Goal: Information Seeking & Learning: Check status

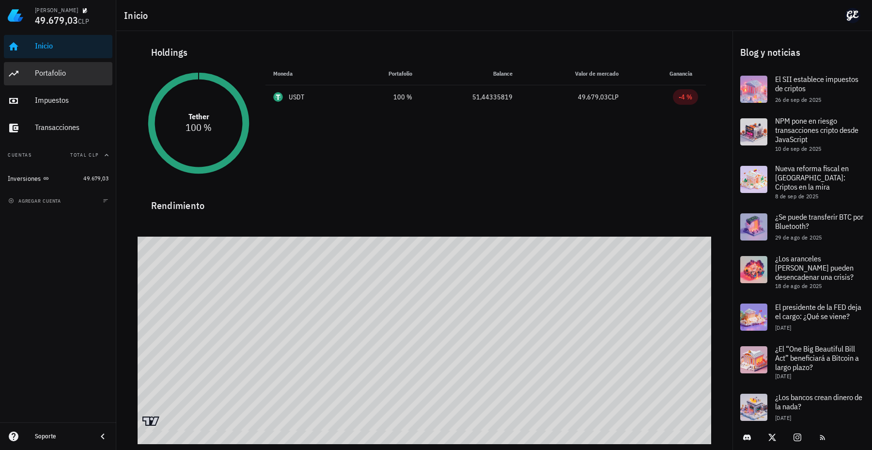
click at [73, 71] on div "Portafolio" at bounding box center [72, 72] width 74 height 9
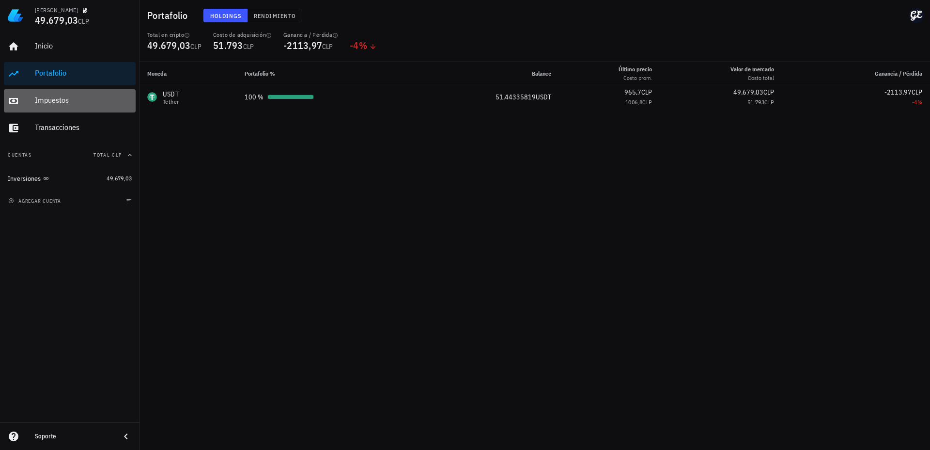
click at [66, 106] on div "Impuestos" at bounding box center [83, 101] width 97 height 22
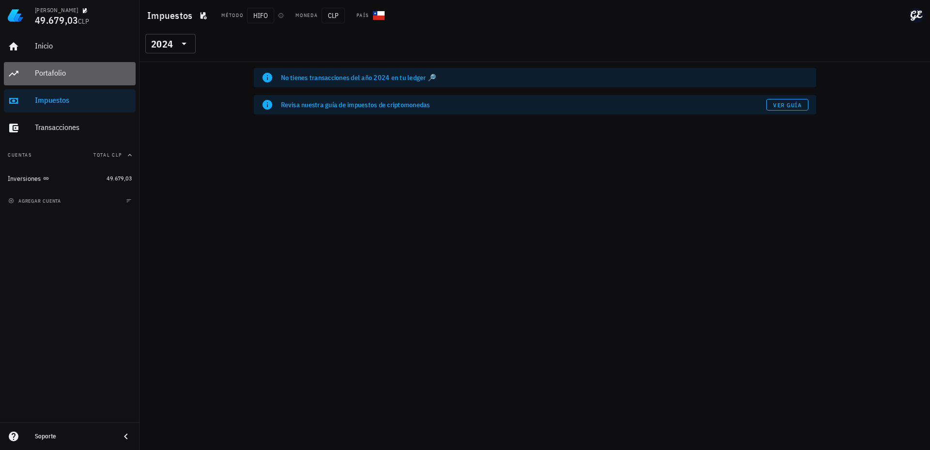
click at [75, 75] on div "Portafolio" at bounding box center [83, 72] width 97 height 9
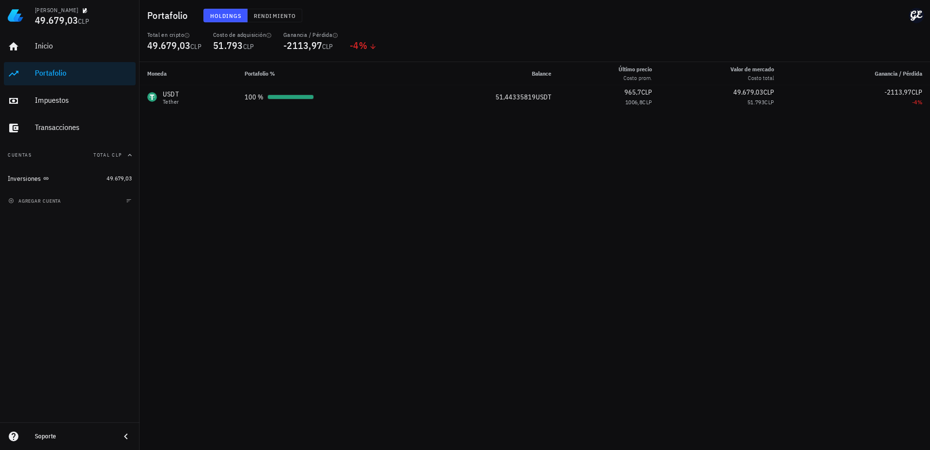
click at [202, 52] on div "Total en cripto 49.679,03 CLP" at bounding box center [174, 46] width 66 height 31
click at [187, 38] on icon "button" at bounding box center [187, 35] width 6 height 6
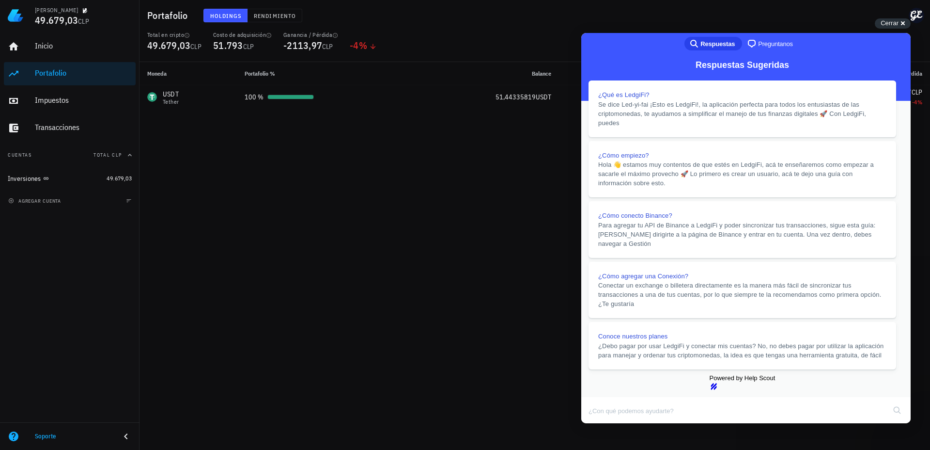
click at [599, 423] on button "Close" at bounding box center [590, 429] width 17 height 13
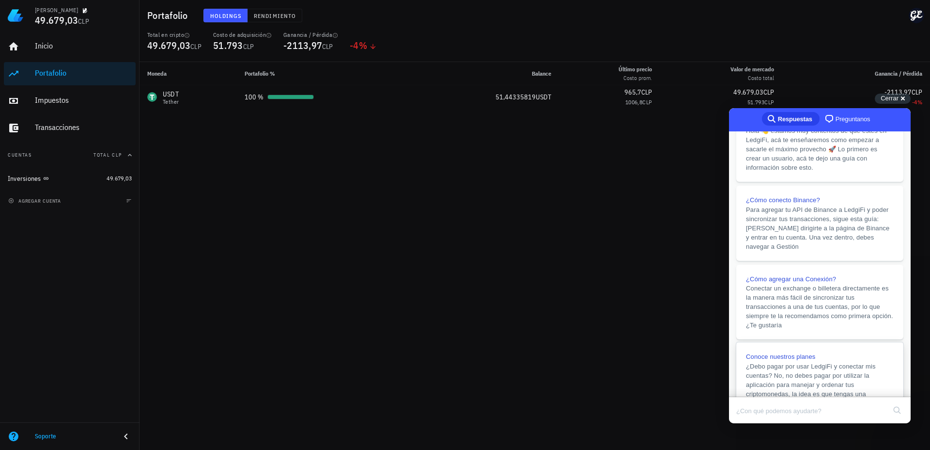
scroll to position [214, 0]
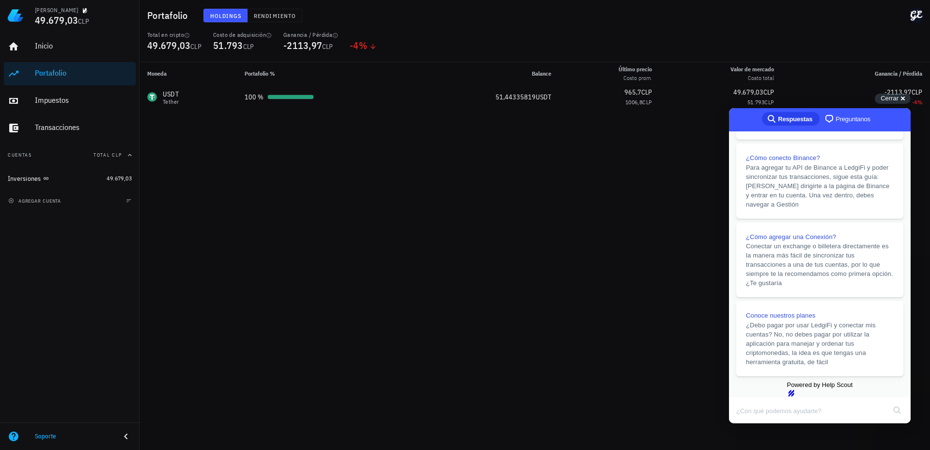
click at [47, 433] on div "Soporte" at bounding box center [74, 436] width 78 height 8
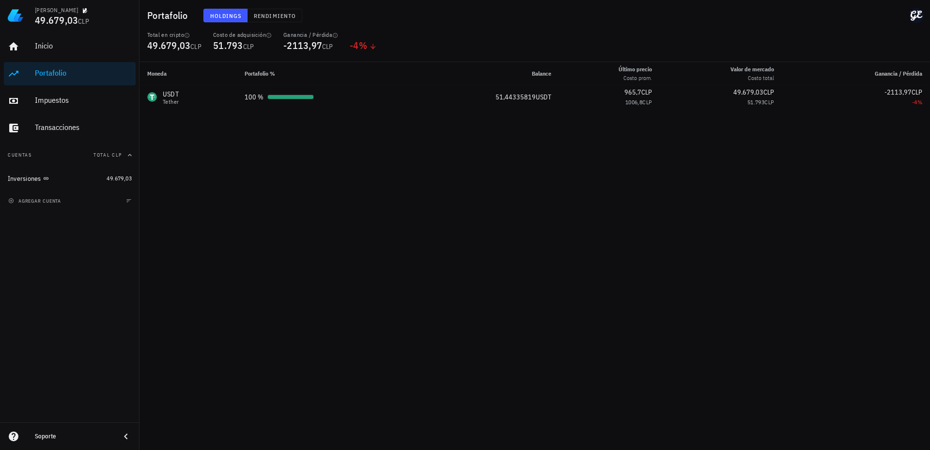
click at [47, 433] on div "Soporte" at bounding box center [74, 436] width 78 height 8
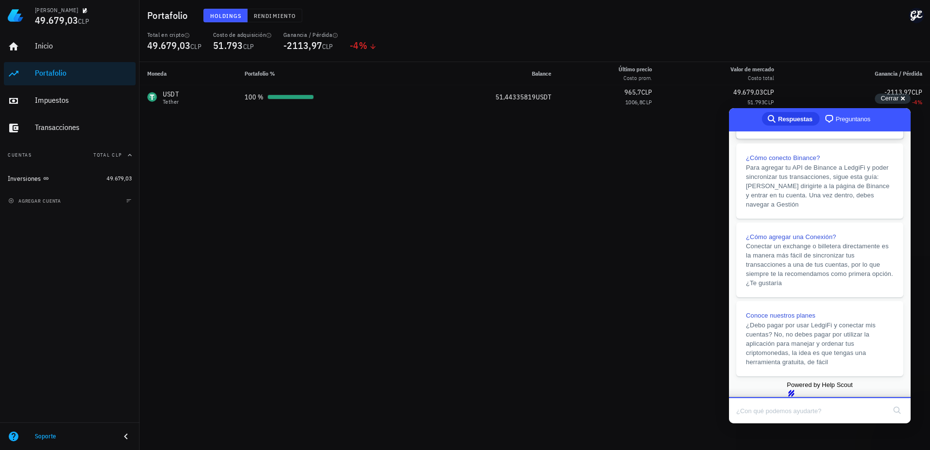
scroll to position [0, 0]
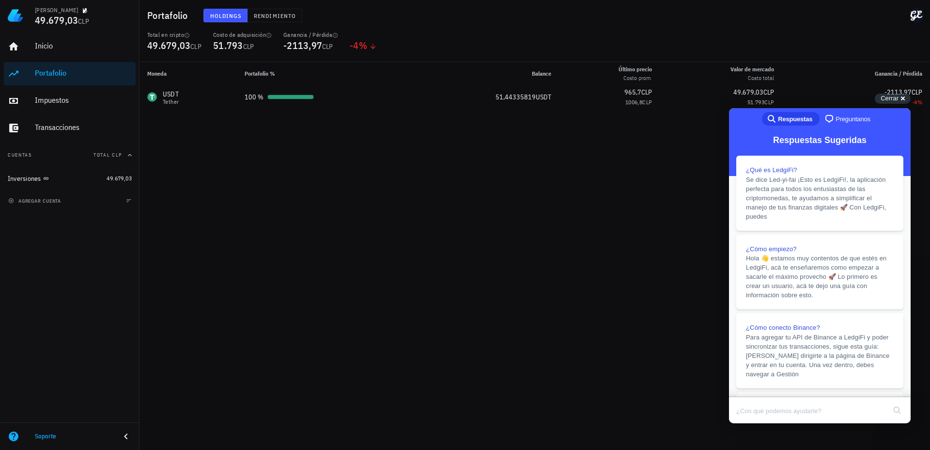
click at [836, 119] on span "Preguntanos" at bounding box center [853, 119] width 35 height 10
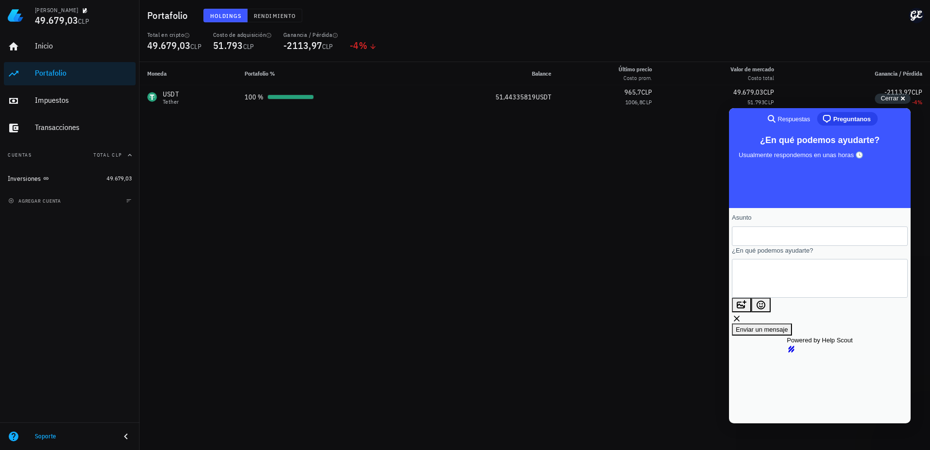
click at [778, 117] on span "Respuestas" at bounding box center [794, 119] width 32 height 10
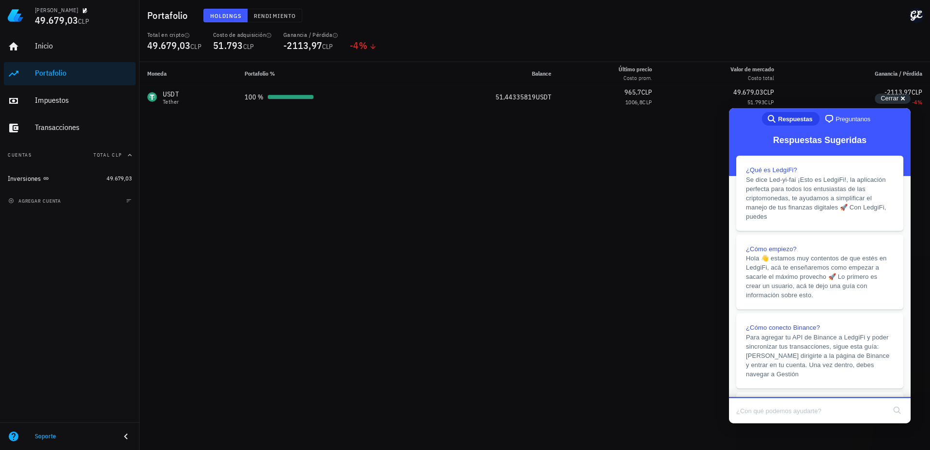
click at [70, 263] on div "Inicio [GEOGRAPHIC_DATA] Impuestos [GEOGRAPHIC_DATA] Cuentas Total CLP Inversio…" at bounding box center [70, 226] width 140 height 391
click at [73, 48] on div "Inicio" at bounding box center [83, 45] width 97 height 9
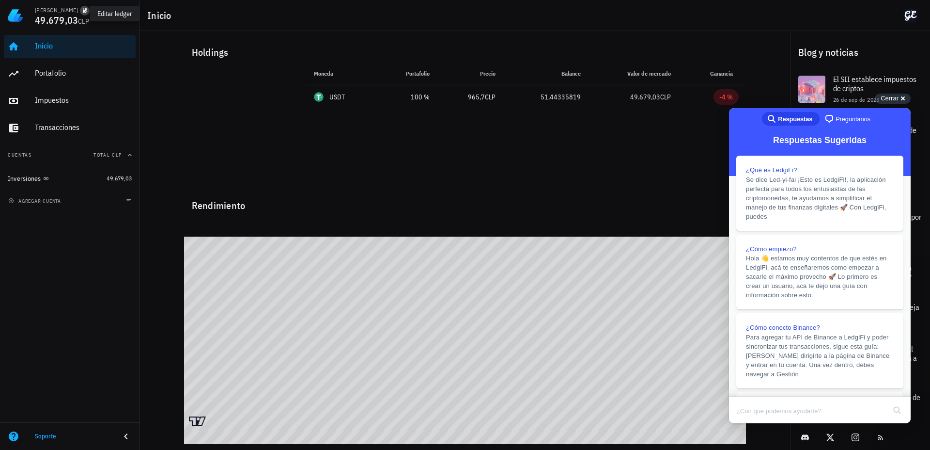
click at [83, 13] on icon "button" at bounding box center [85, 10] width 5 height 5
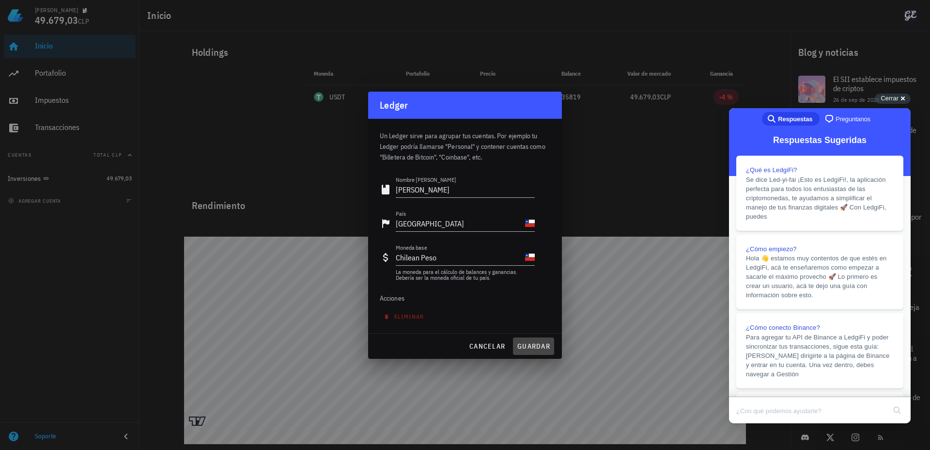
click at [524, 343] on span "guardar" at bounding box center [533, 346] width 33 height 9
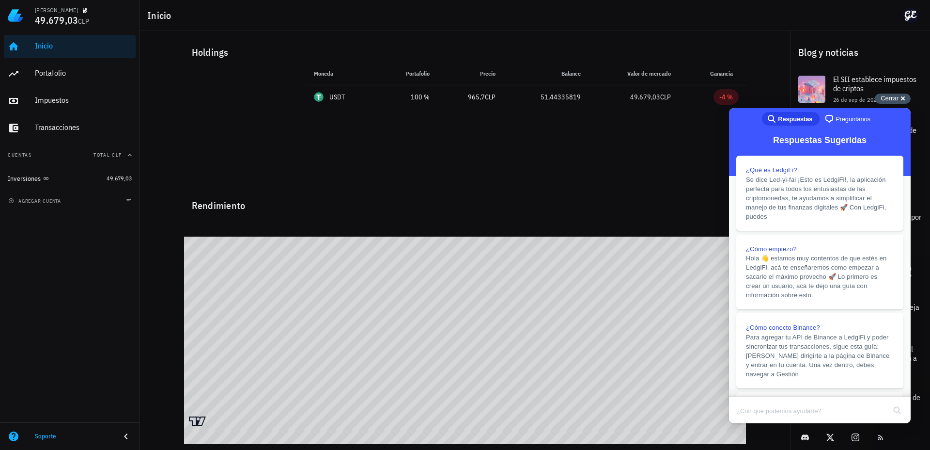
click at [871, 97] on div "Cerrar cross-small" at bounding box center [893, 98] width 36 height 10
